Goal: Use online tool/utility: Utilize a website feature to perform a specific function

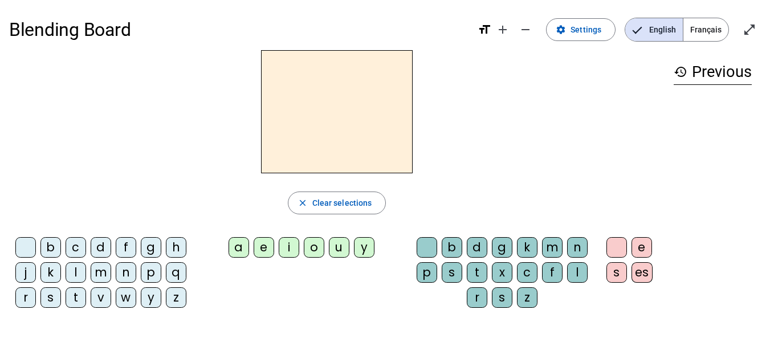
click at [129, 274] on div "n" at bounding box center [126, 272] width 21 height 21
click at [319, 248] on div "o" at bounding box center [314, 247] width 21 height 21
click at [484, 275] on div "t" at bounding box center [477, 272] width 21 height 21
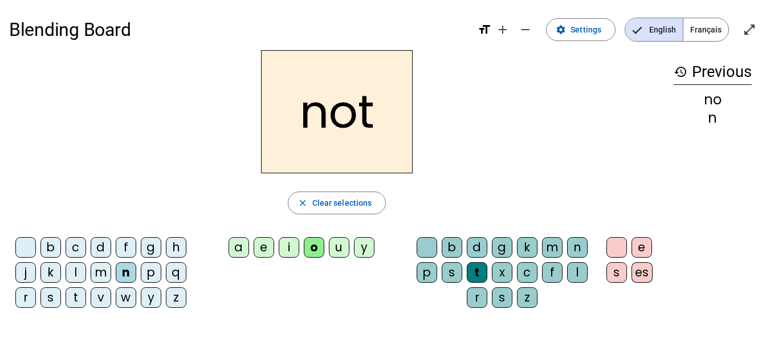
click at [647, 254] on div "e" at bounding box center [641, 247] width 21 height 21
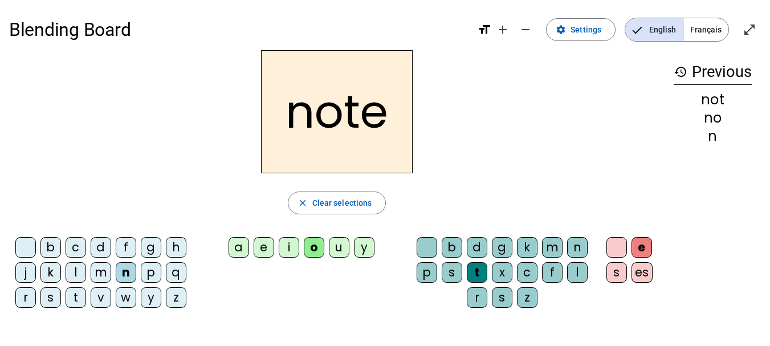
click at [99, 302] on div "v" at bounding box center [101, 297] width 21 height 21
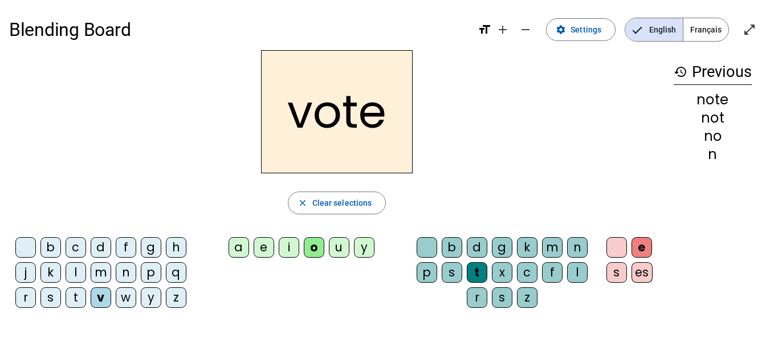
click at [289, 252] on div "i" at bounding box center [289, 247] width 21 height 21
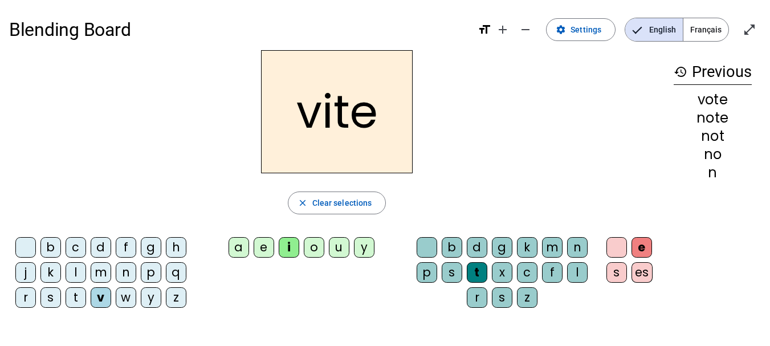
click at [472, 243] on div "d" at bounding box center [477, 247] width 21 height 21
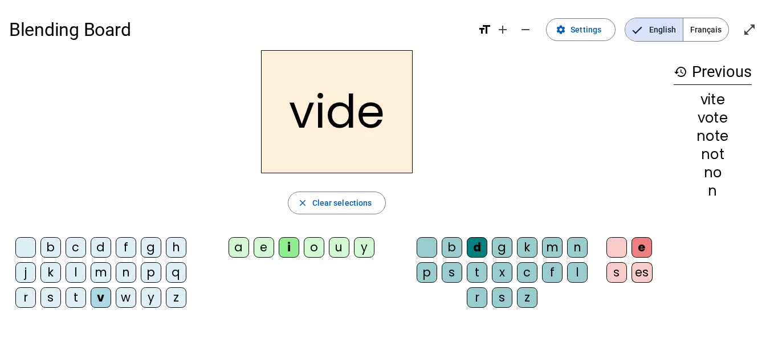
click at [478, 295] on div "r" at bounding box center [477, 297] width 21 height 21
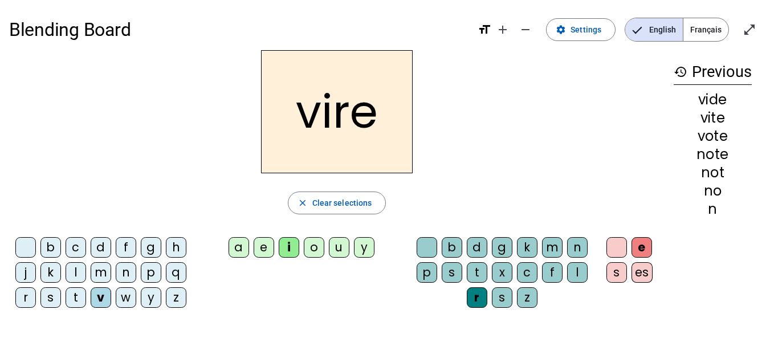
click at [480, 248] on div "d" at bounding box center [477, 247] width 21 height 21
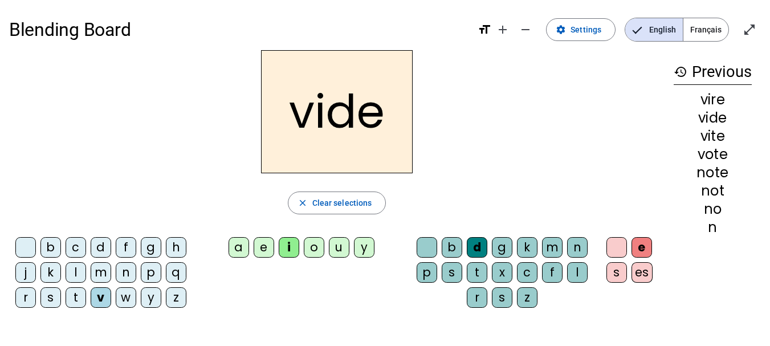
click at [26, 305] on div "r" at bounding box center [25, 297] width 21 height 21
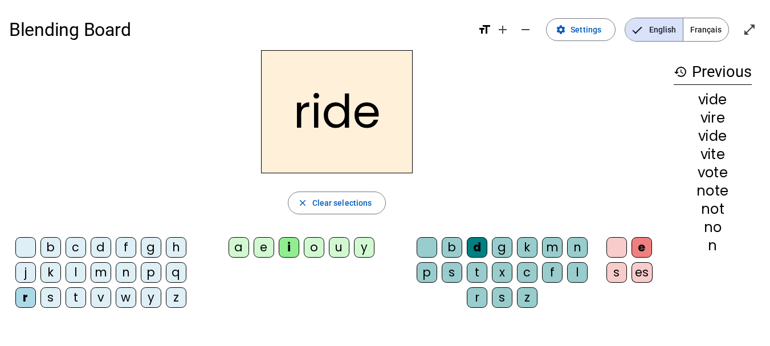
click at [343, 248] on div "u" at bounding box center [339, 247] width 21 height 21
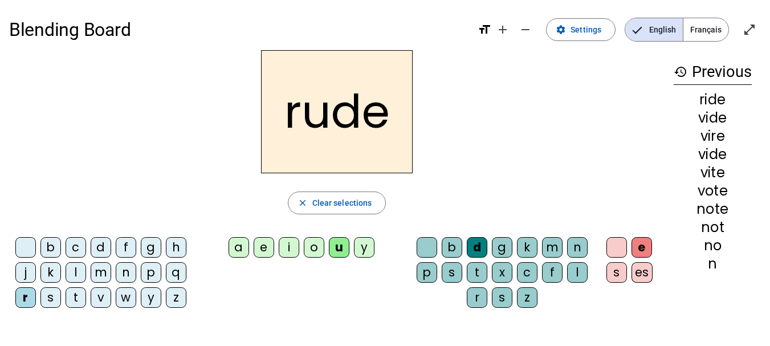
click at [48, 292] on div "s" at bounding box center [50, 297] width 21 height 21
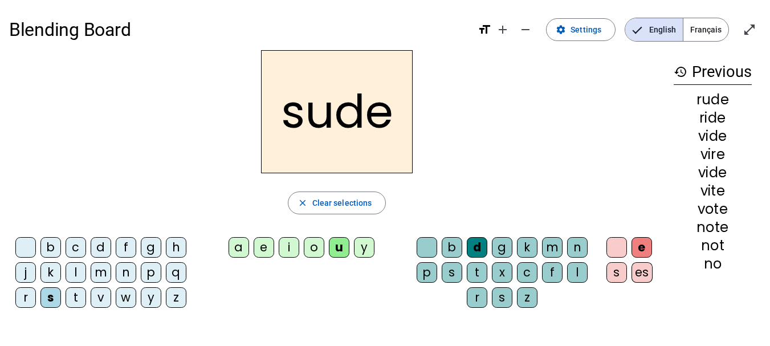
click at [19, 299] on div "r" at bounding box center [25, 297] width 21 height 21
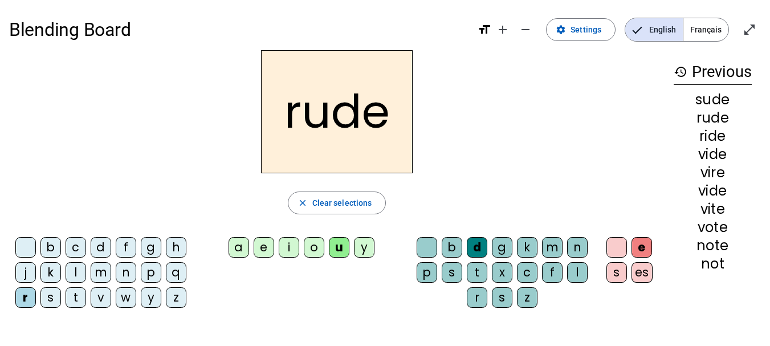
click at [457, 280] on div "s" at bounding box center [452, 272] width 21 height 21
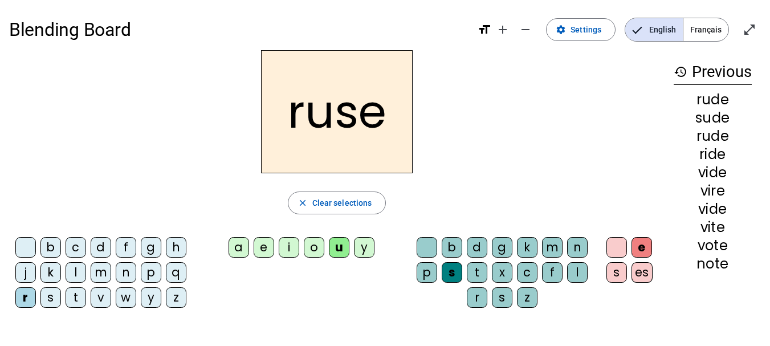
click at [552, 249] on div "m" at bounding box center [552, 247] width 21 height 21
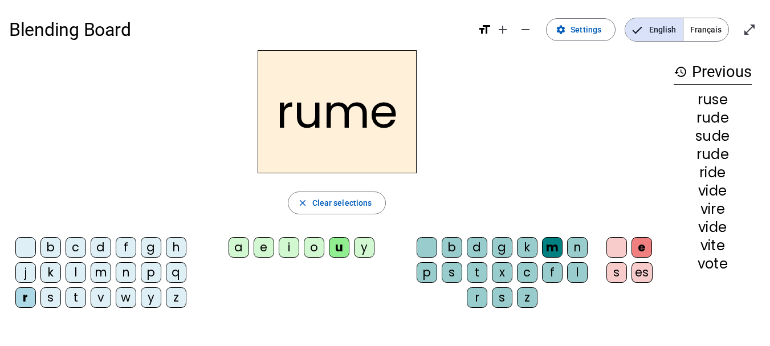
click at [455, 272] on div "s" at bounding box center [452, 272] width 21 height 21
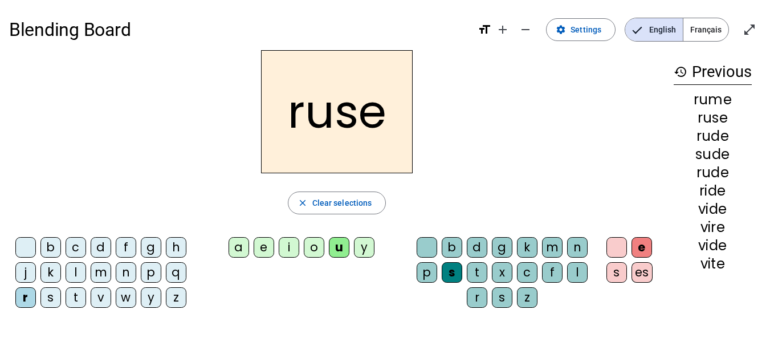
click at [97, 276] on div "m" at bounding box center [101, 272] width 21 height 21
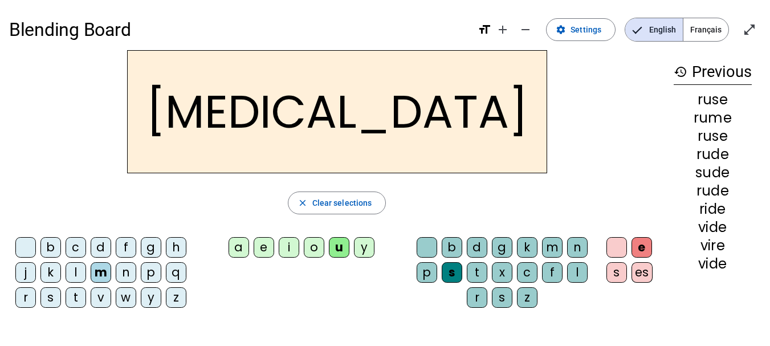
click at [48, 252] on div "b" at bounding box center [50, 247] width 21 height 21
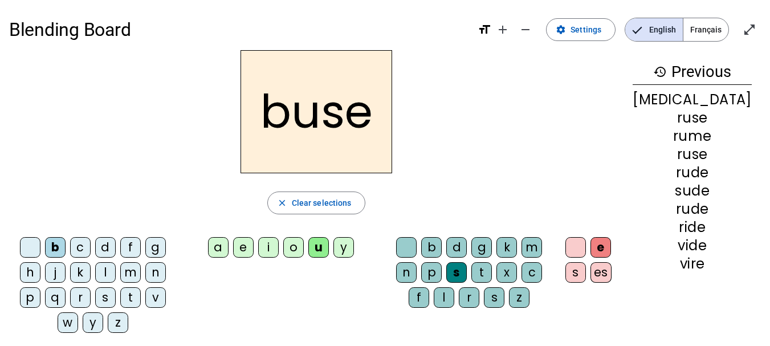
click at [279, 245] on div "i" at bounding box center [268, 247] width 21 height 21
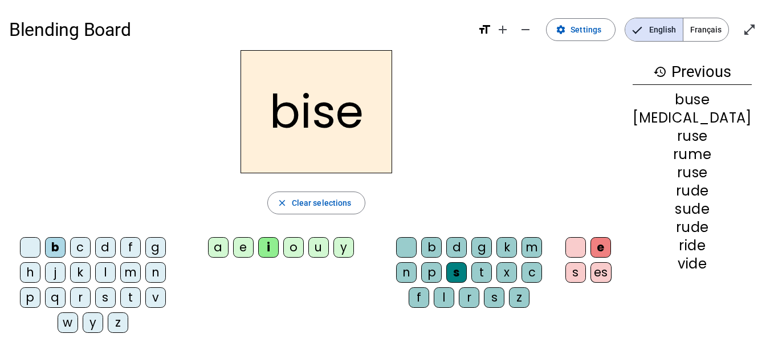
click at [229, 245] on div "a" at bounding box center [218, 247] width 21 height 21
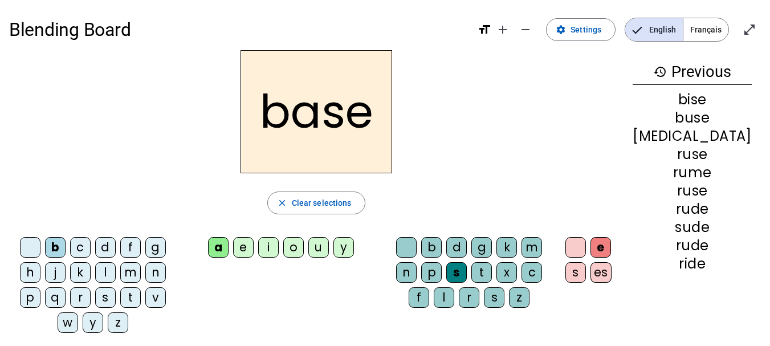
click at [611, 250] on div "e" at bounding box center [600, 247] width 21 height 21
click at [586, 246] on div at bounding box center [575, 247] width 21 height 21
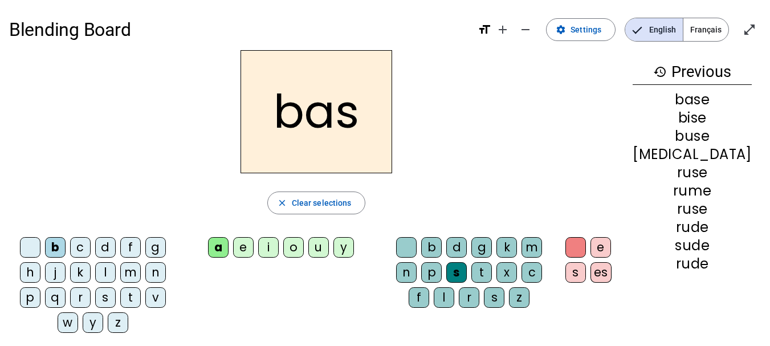
click at [40, 287] on div "p" at bounding box center [30, 297] width 21 height 21
